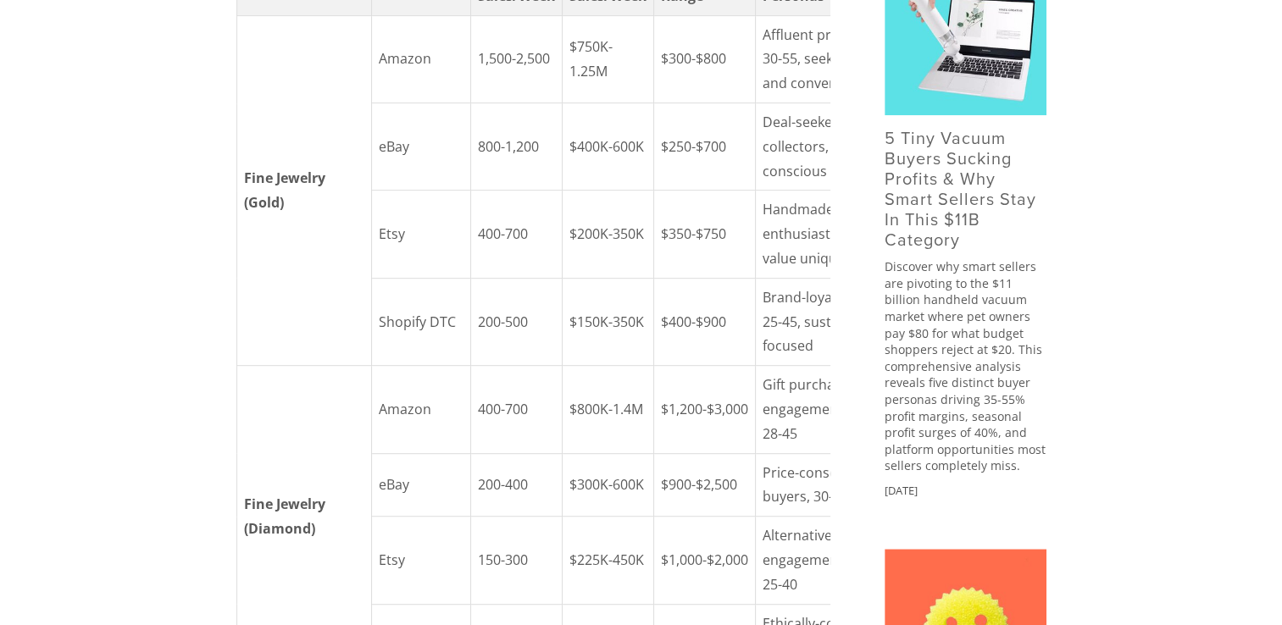
scroll to position [0, 30]
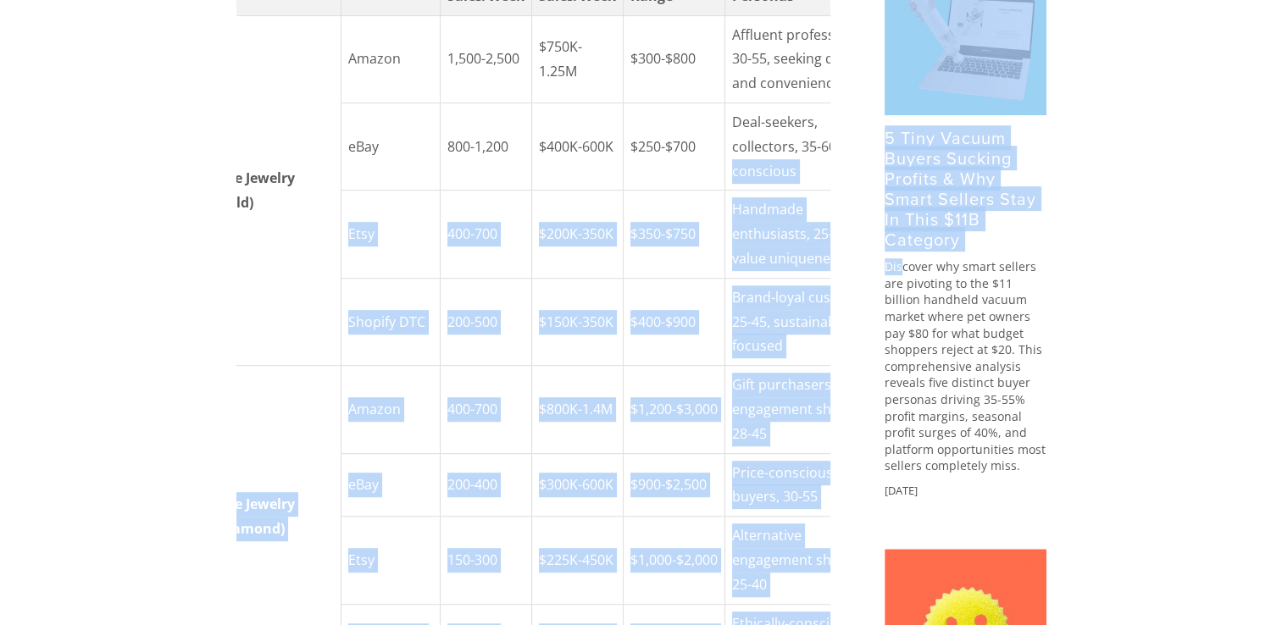
drag, startPoint x: 797, startPoint y: 266, endPoint x: 899, endPoint y: 264, distance: 101.7
drag, startPoint x: 899, startPoint y: 264, endPoint x: 767, endPoint y: 278, distance: 132.8
click at [767, 191] on td "Deal-seekers, collectors, 35-60, value-conscious" at bounding box center [806, 146] width 164 height 87
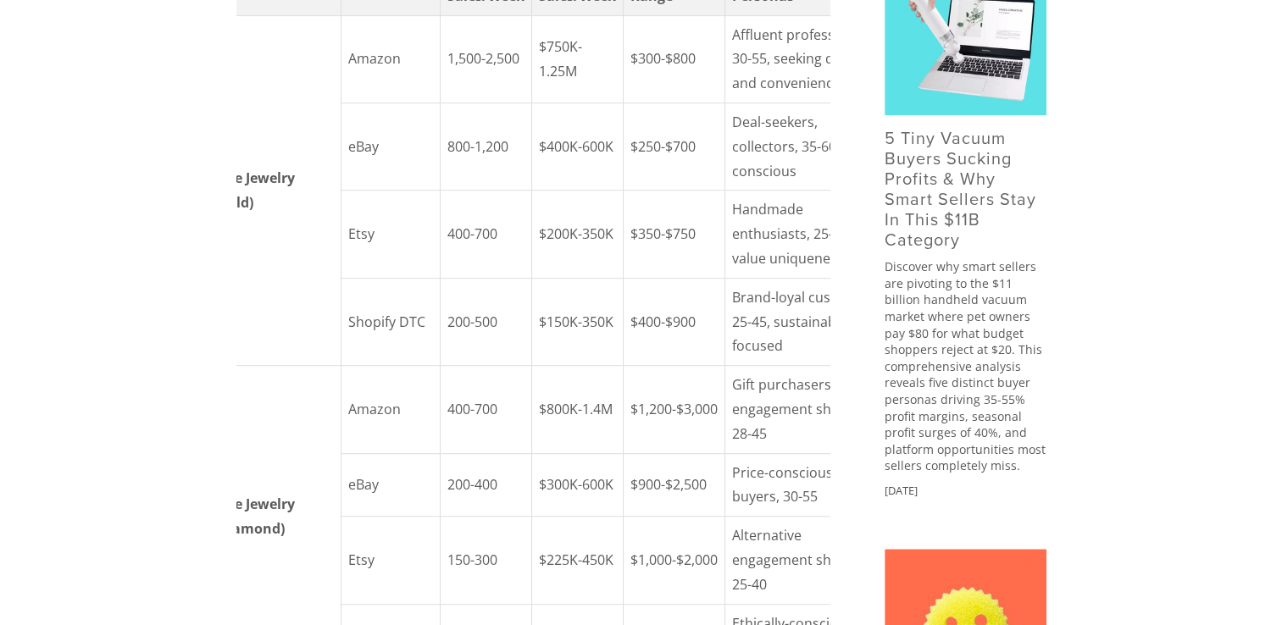
click at [763, 191] on td "Deal-seekers, collectors, 35-60, value-conscious" at bounding box center [806, 146] width 164 height 87
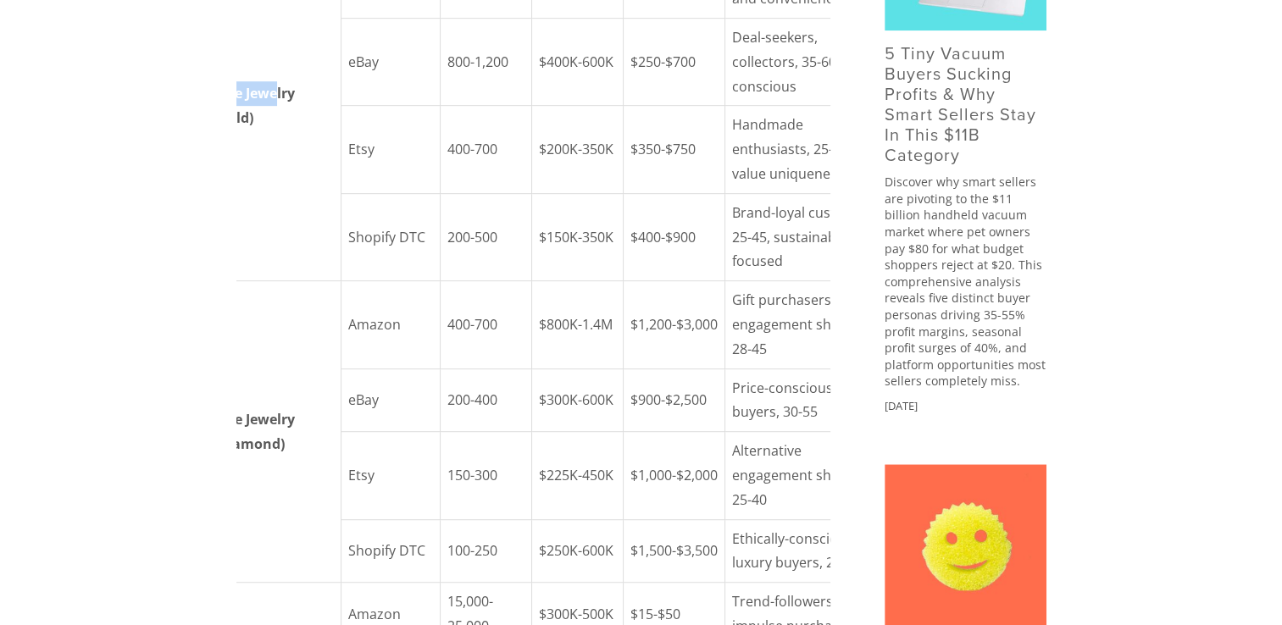
scroll to position [0, 0]
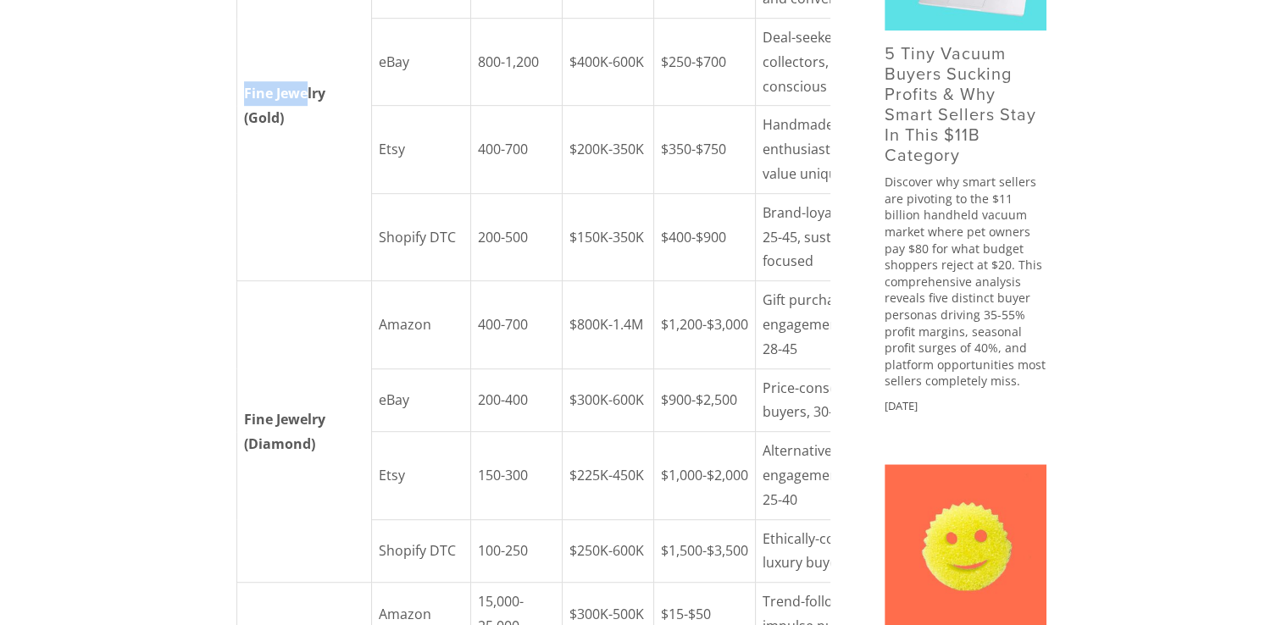
drag, startPoint x: 275, startPoint y: 213, endPoint x: 188, endPoint y: 219, distance: 87.4
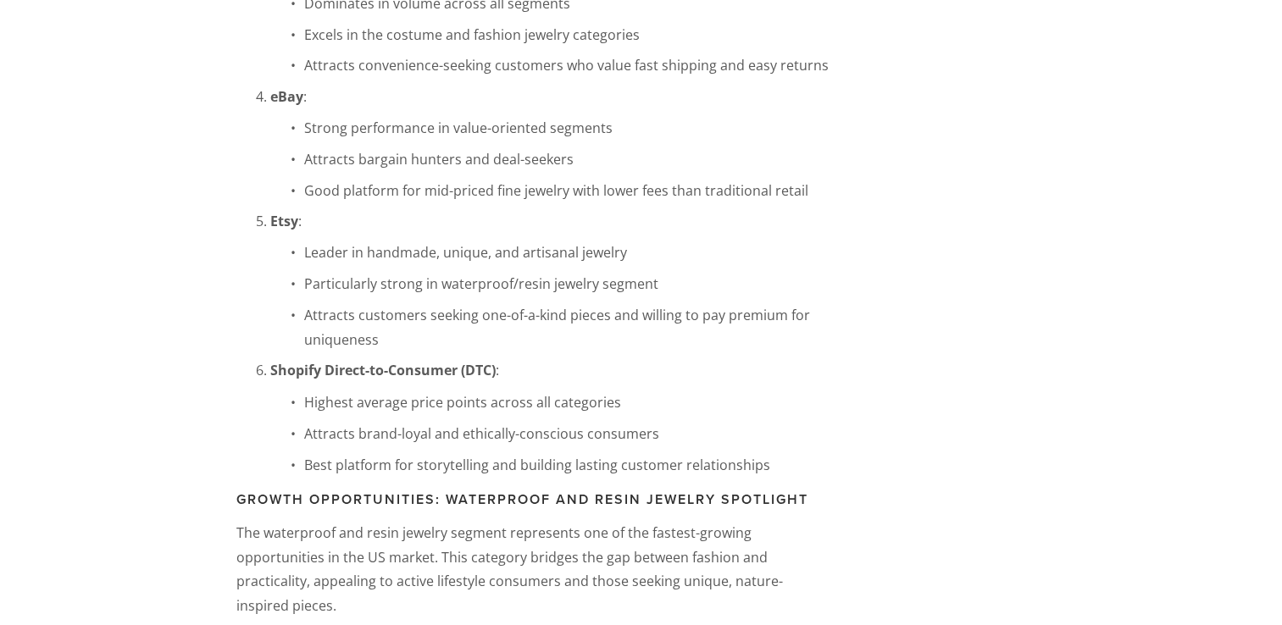
scroll to position [2795, 0]
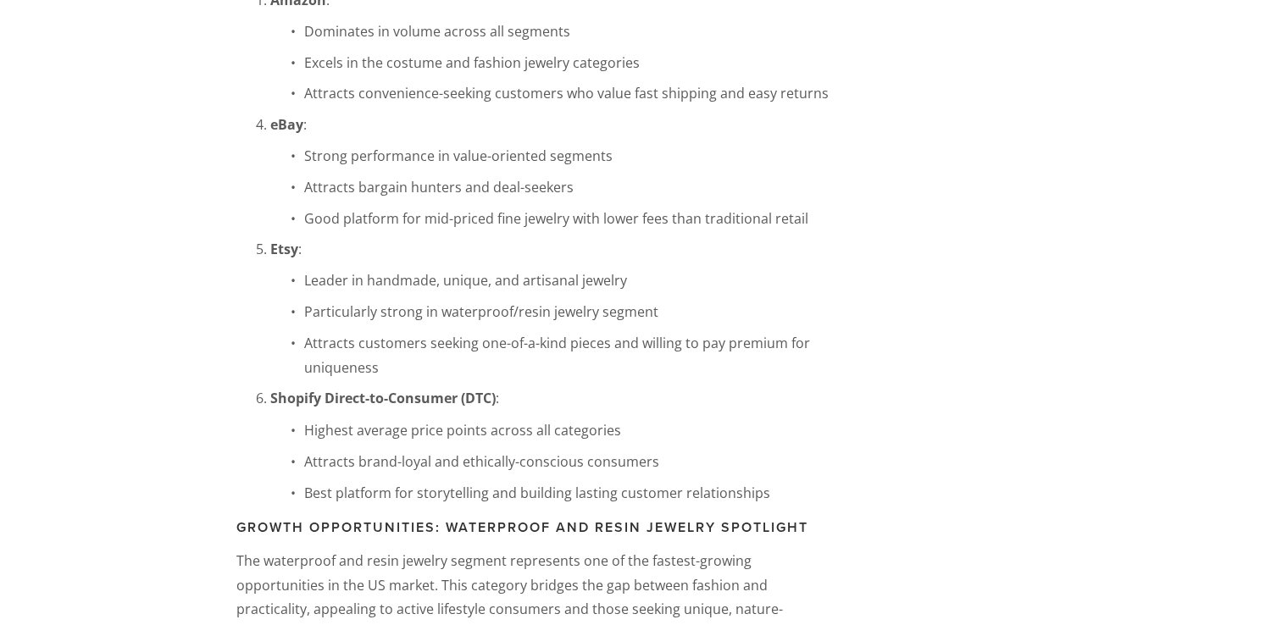
drag, startPoint x: 698, startPoint y: 287, endPoint x: 667, endPoint y: 280, distance: 32.3
copy td "25-$50"
drag, startPoint x: 800, startPoint y: 241, endPoint x: 845, endPoint y: 238, distance: 44.2
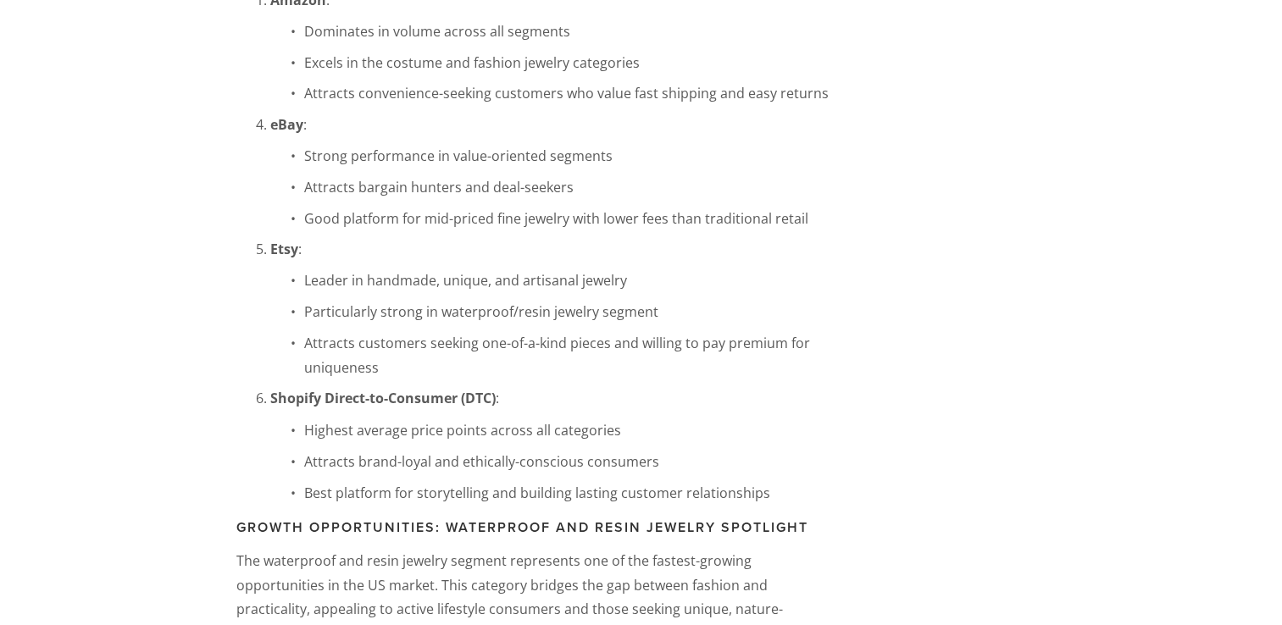
click at [845, 238] on main "Anojan Abel May 7, 2025 7 Jewelry Trends Generating Millions in 2025 (And Where…" at bounding box center [641, 328] width 864 height 6006
click at [971, 548] on main "Anojan Abel May 7, 2025 7 Jewelry Trends Generating Millions in 2025 (And Where…" at bounding box center [641, 328] width 864 height 6006
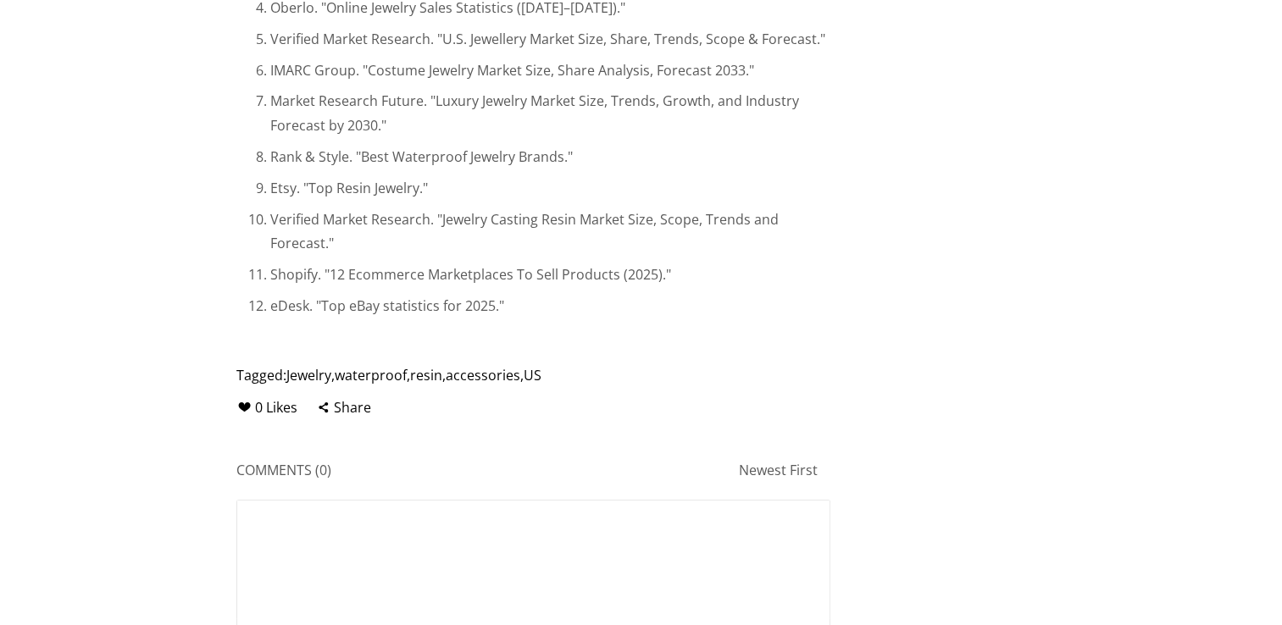
scroll to position [5004, 0]
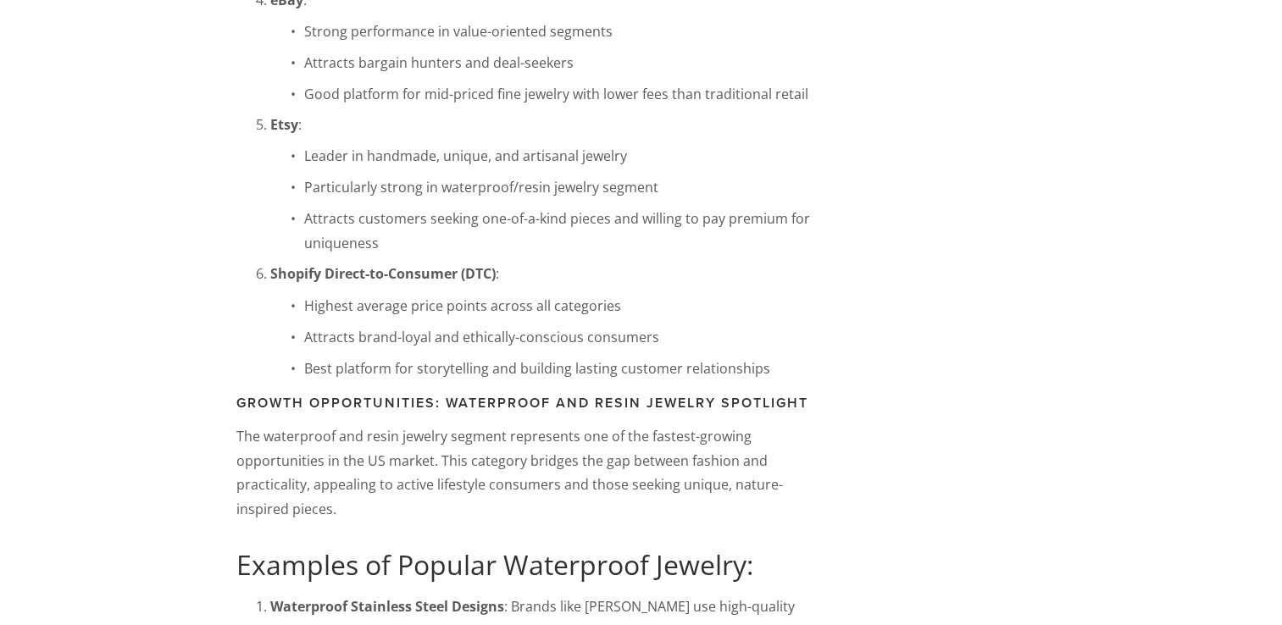
scroll to position [2880, 0]
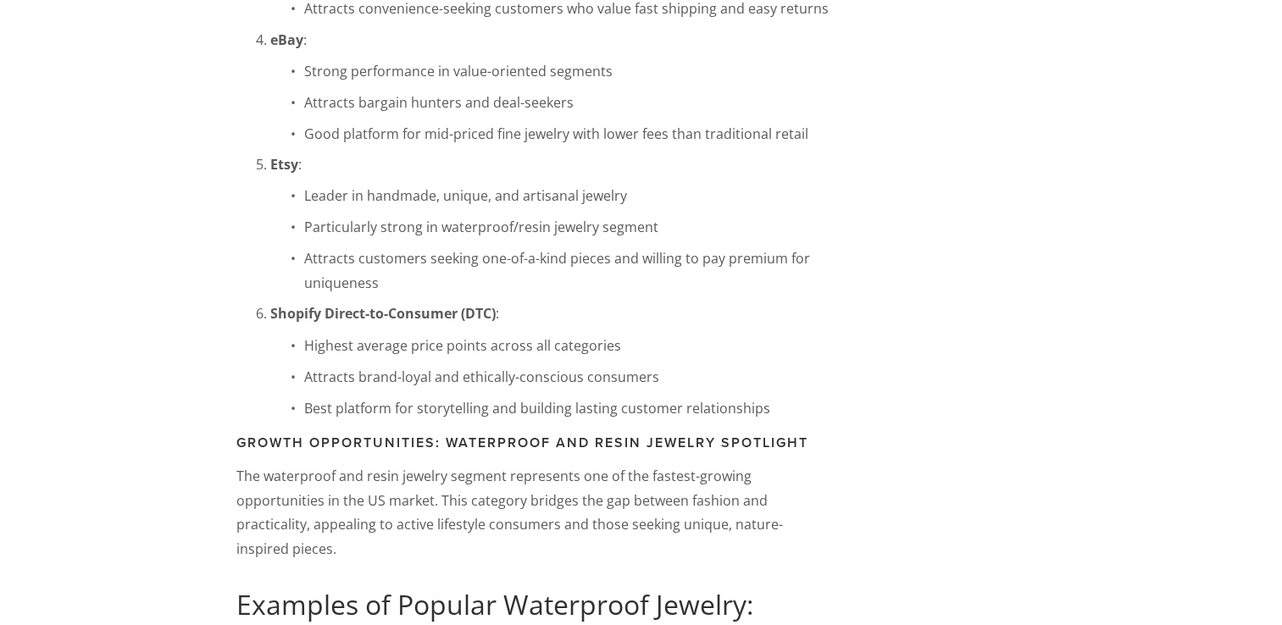
drag, startPoint x: 241, startPoint y: 187, endPoint x: 324, endPoint y: 215, distance: 87.6
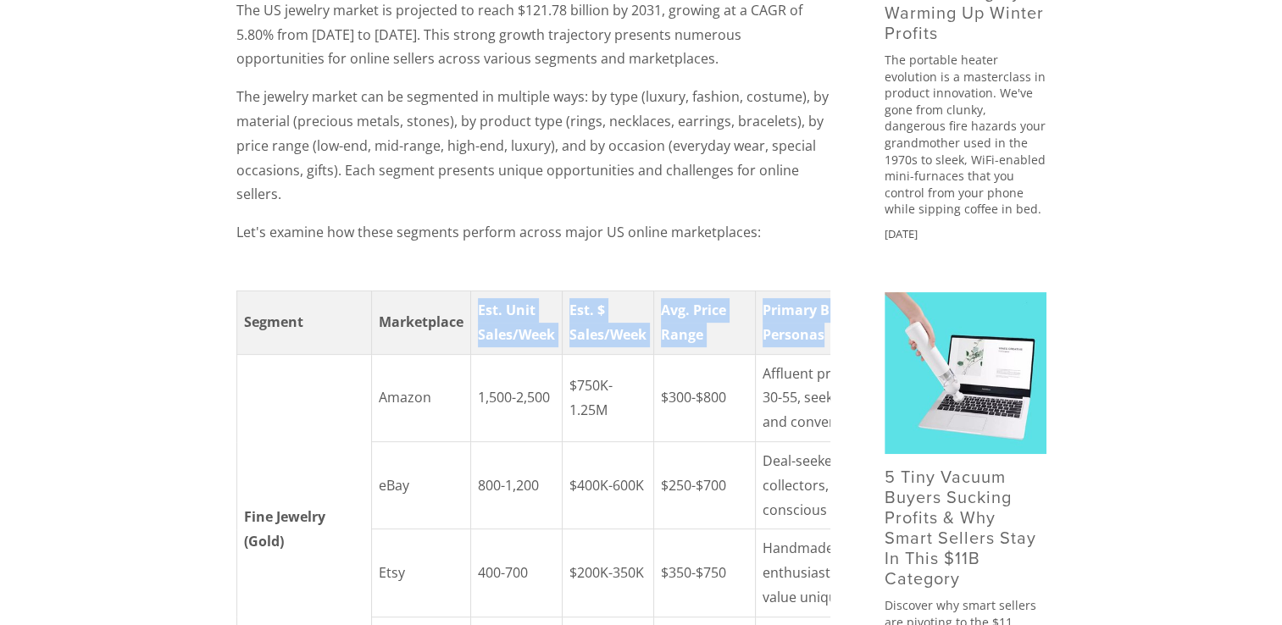
scroll to position [0, 30]
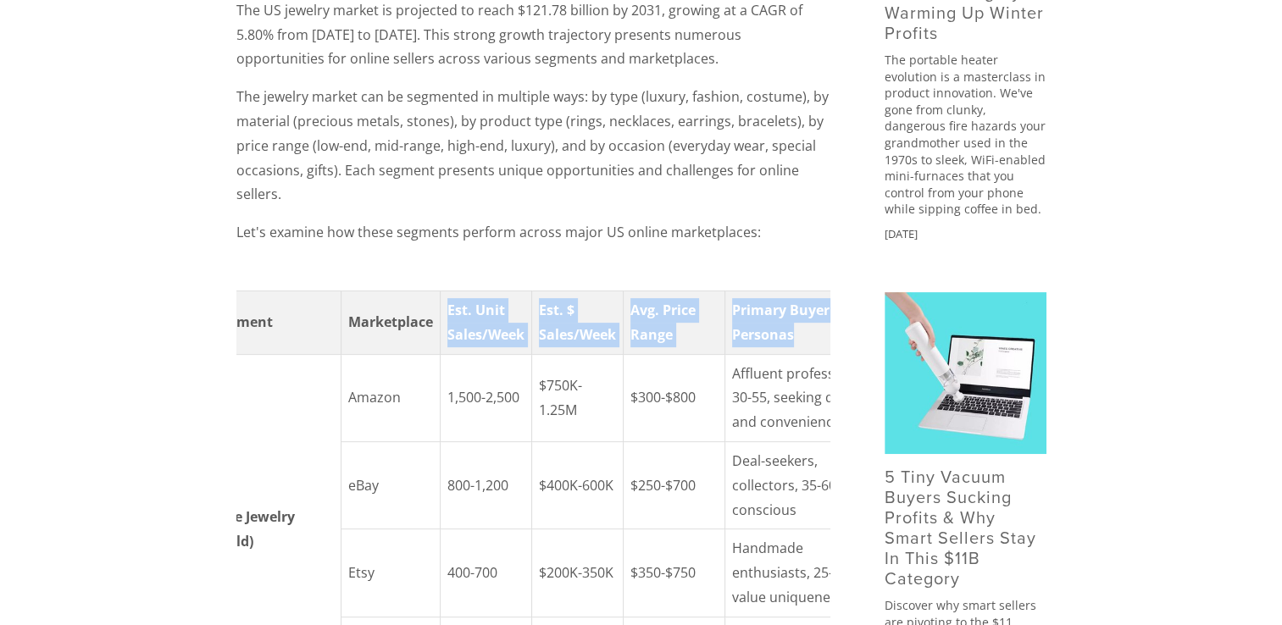
drag, startPoint x: 479, startPoint y: 321, endPoint x: 823, endPoint y: 347, distance: 345.8
click at [823, 347] on tr "Segment Marketplace Est. Unit Sales/Week Est. $ Sales/Week Avg. Price Range Pri…" at bounding box center [547, 323] width 683 height 64
copy tr "Est. Unit Sales/Week Est. $ Sales/Week Avg. Price Range Primary Buyer Personas"
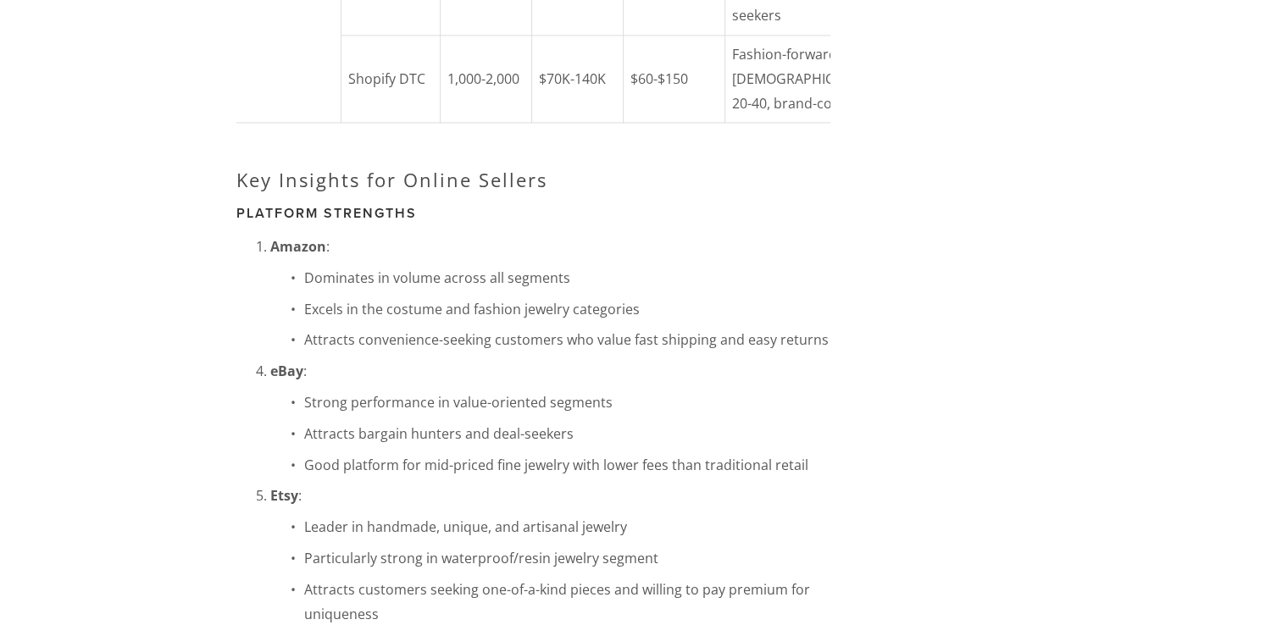
scroll to position [2626, 0]
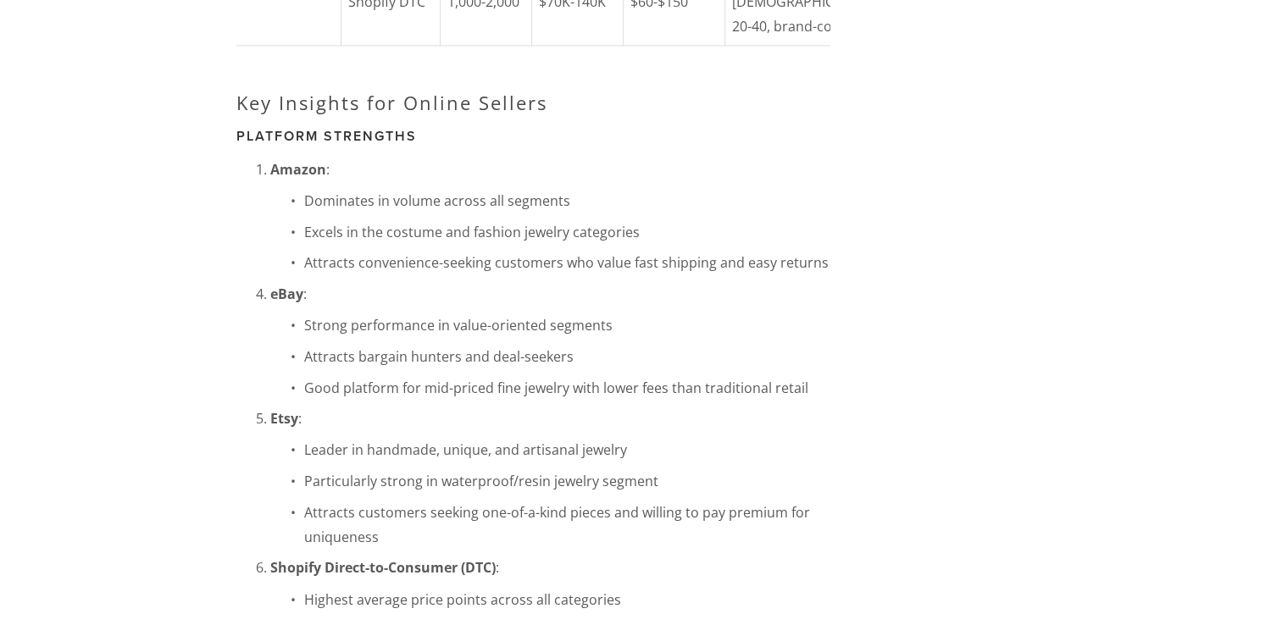
drag, startPoint x: 449, startPoint y: 390, endPoint x: 796, endPoint y: 424, distance: 349.0
copy tr "2,000-3,500 $50K-90K $20-$35 Value-seekers, 25-45, practical buyers"
